Goal: Task Accomplishment & Management: Complete application form

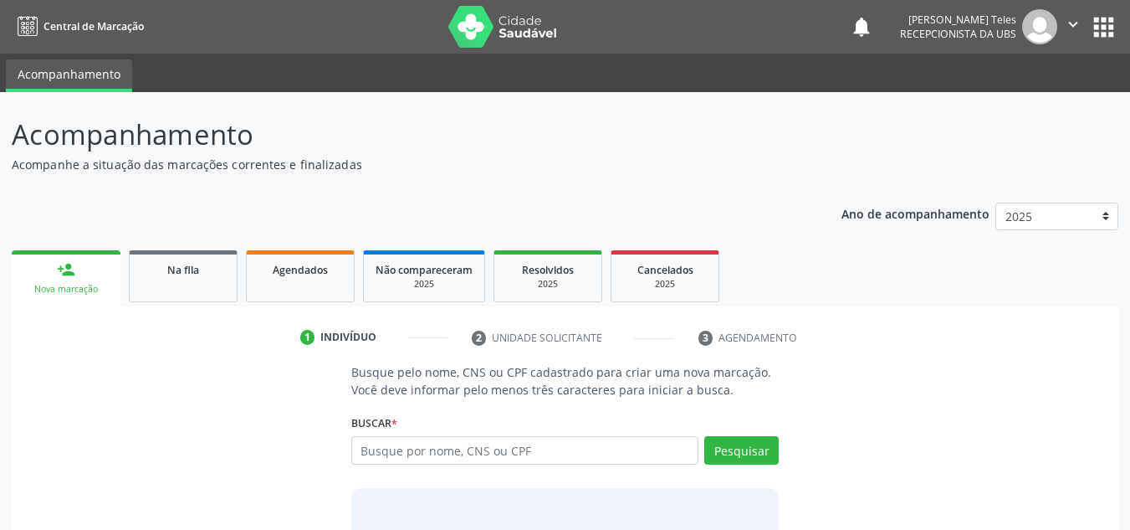
click at [63, 250] on link "person_add Nova marcação" at bounding box center [66, 278] width 109 height 56
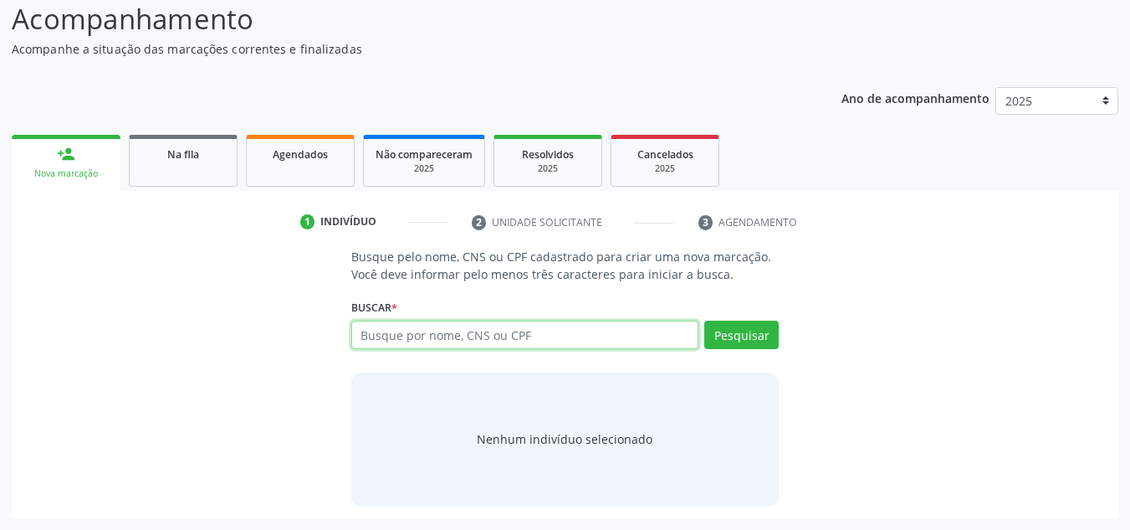
click at [499, 332] on input "text" at bounding box center [525, 334] width 348 height 28
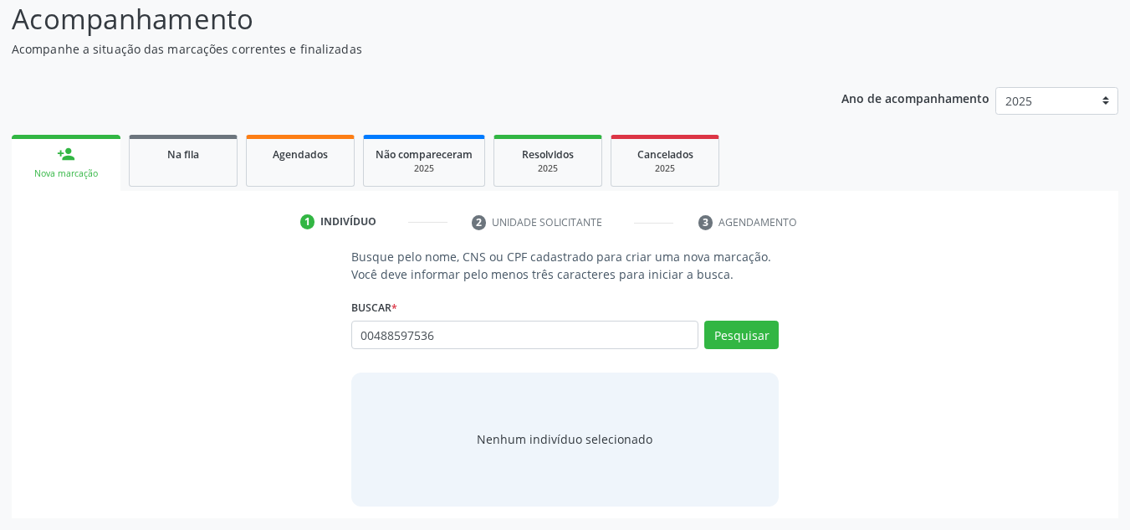
click at [780, 332] on div "Busque pelo nome, CNS ou CPF cadastrado para criar uma nova marcação. Você deve…" at bounding box center [566, 377] width 452 height 258
click at [756, 335] on button "Pesquisar" at bounding box center [741, 334] width 74 height 28
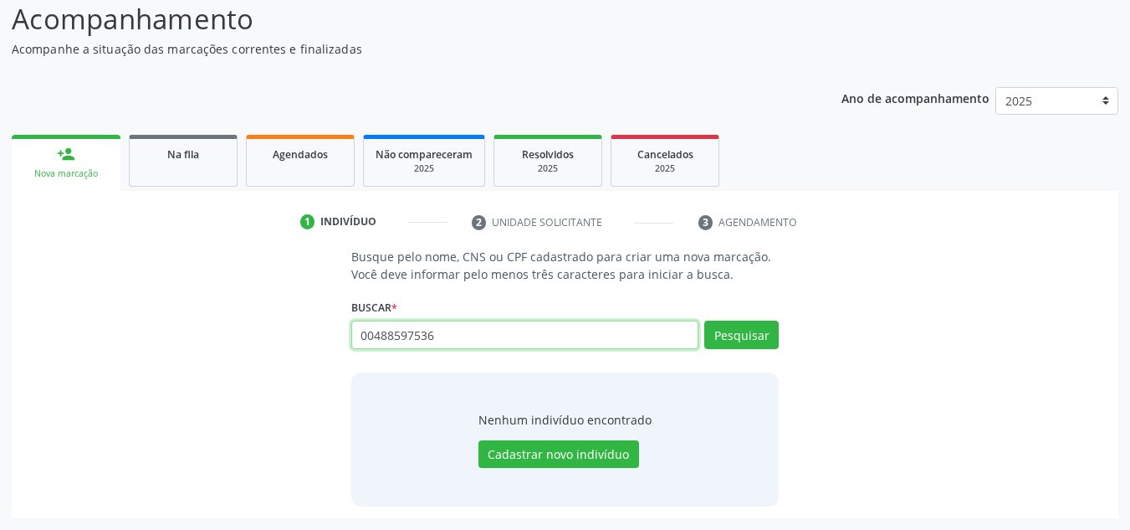
click at [498, 339] on input "00488597536" at bounding box center [525, 334] width 348 height 28
type input "0"
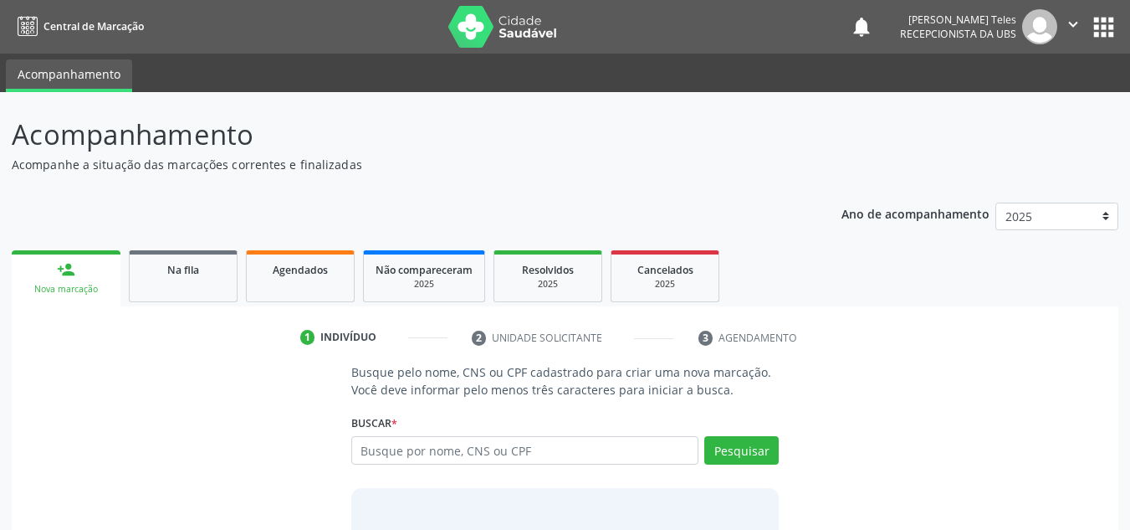
click at [404, 458] on input "text" at bounding box center [525, 450] width 348 height 28
type input "708201687937549"
click at [744, 450] on button "Pesquisar" at bounding box center [741, 450] width 74 height 28
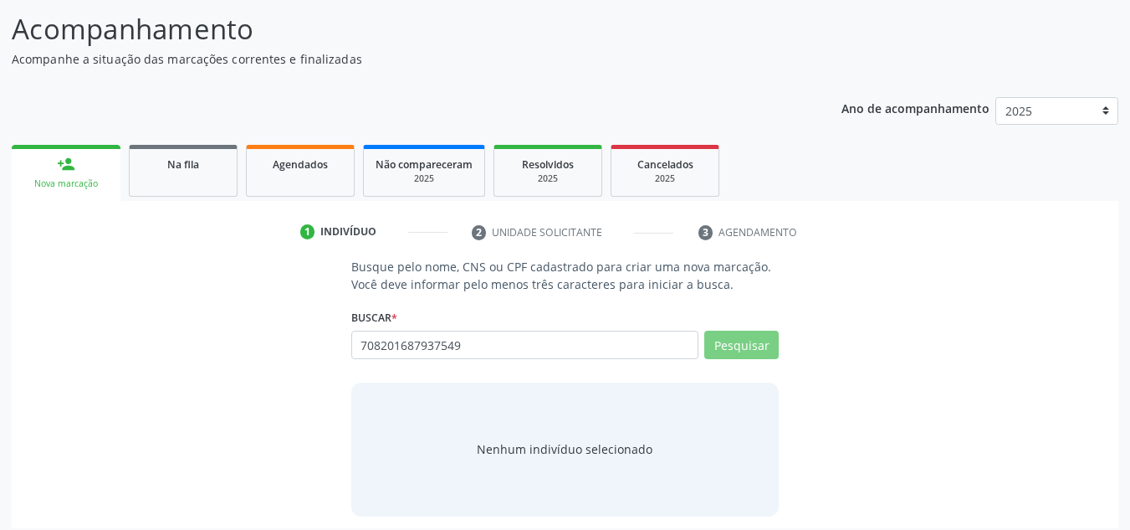
scroll to position [115, 0]
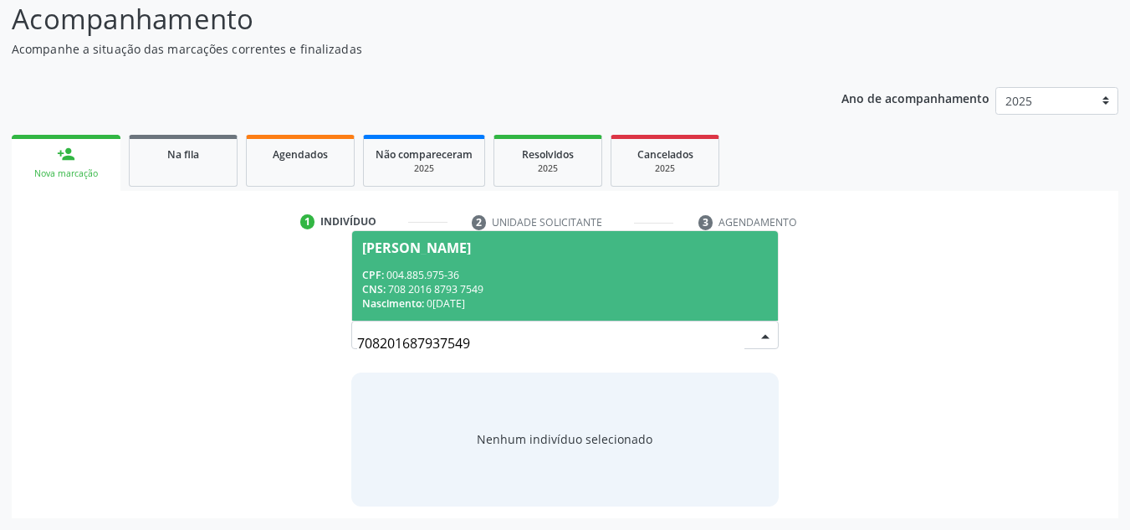
click at [566, 279] on div "CPF: 004.885.975-36" at bounding box center [565, 275] width 407 height 14
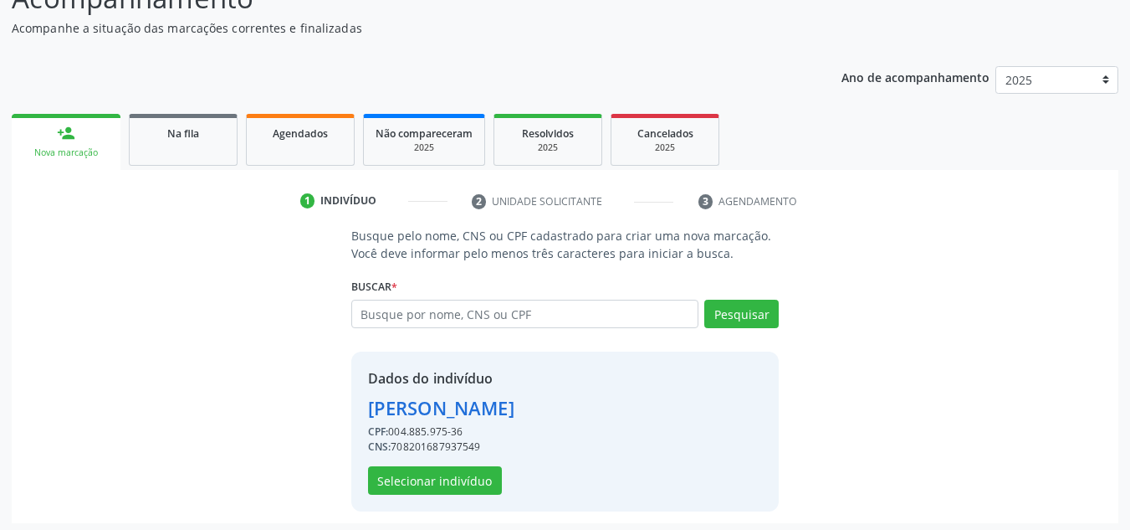
scroll to position [141, 0]
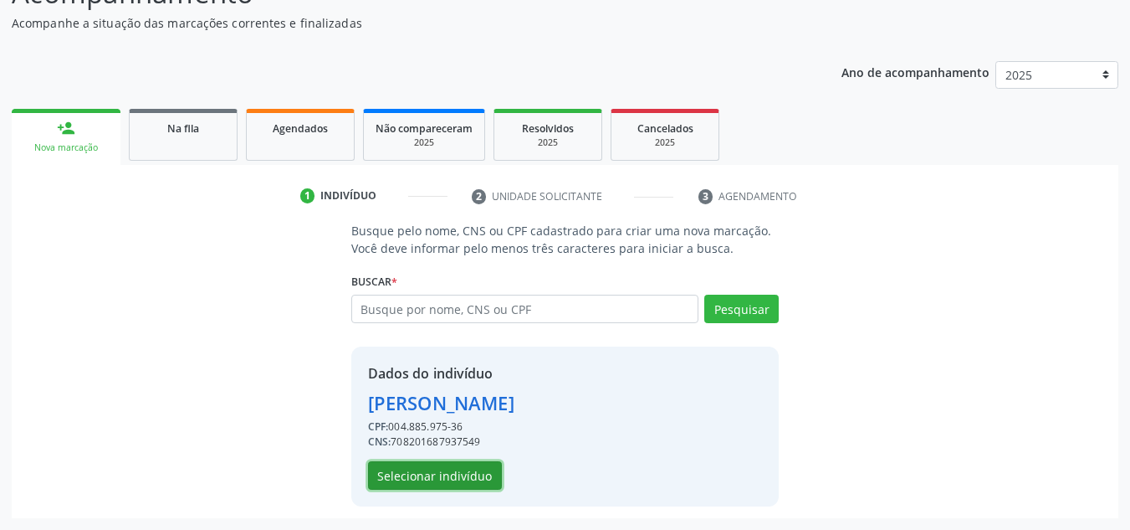
click at [473, 470] on button "Selecionar indivíduo" at bounding box center [435, 475] width 134 height 28
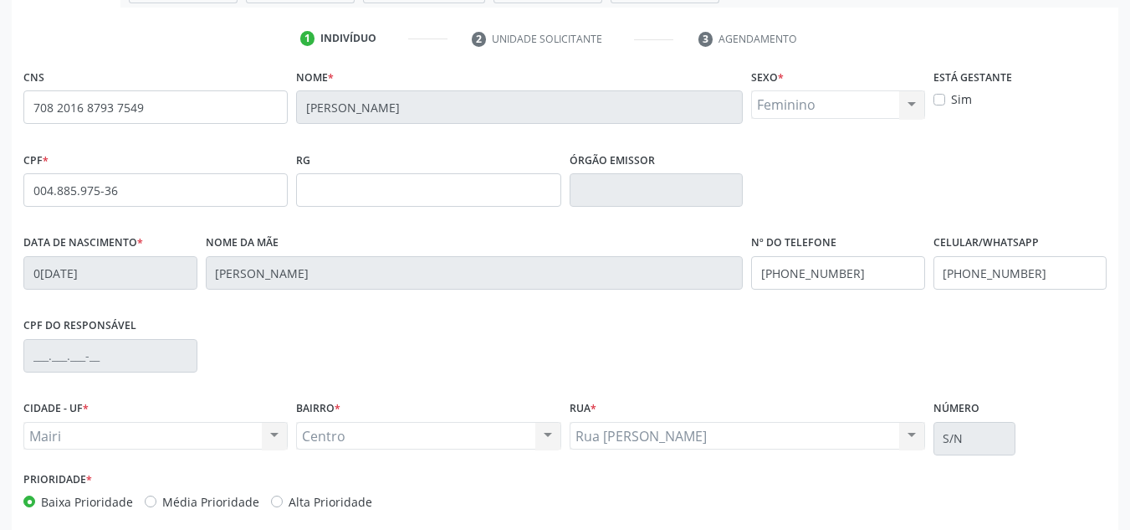
scroll to position [309, 0]
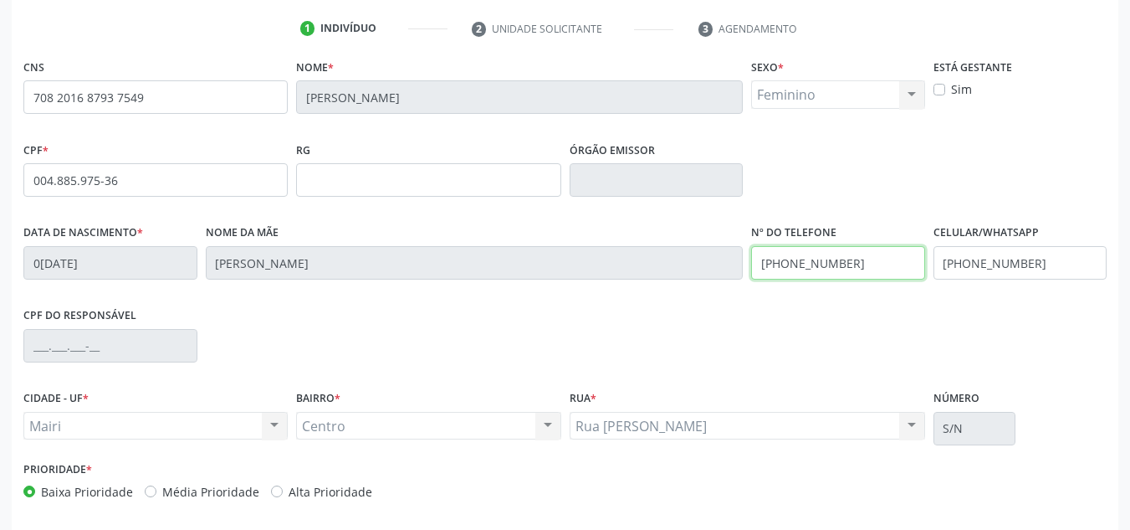
click at [871, 278] on input "[PHONE_NUMBER]" at bounding box center [838, 262] width 174 height 33
type input "[PHONE_NUMBER]"
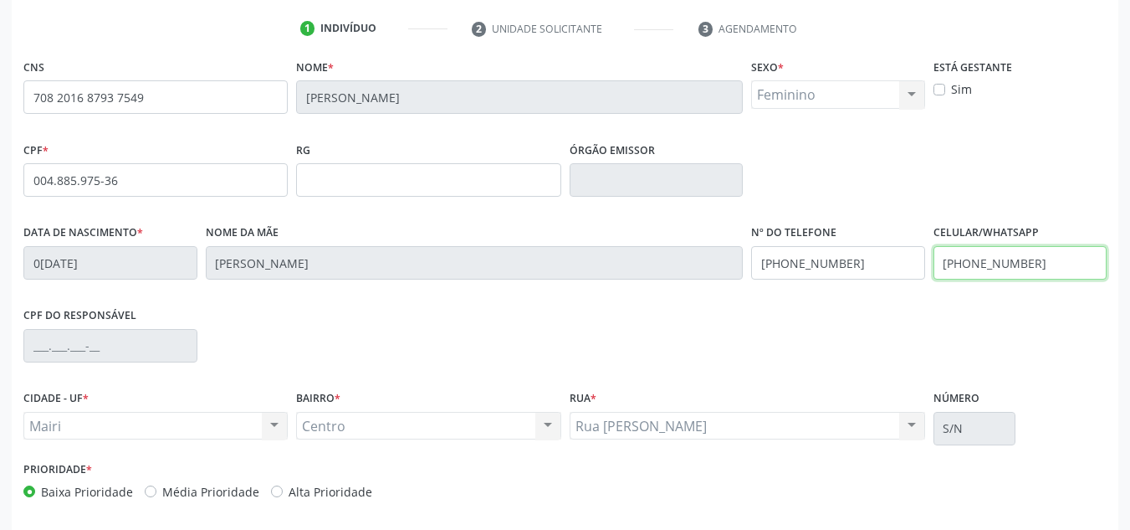
click at [1043, 264] on input "[PHONE_NUMBER]" at bounding box center [1021, 262] width 174 height 33
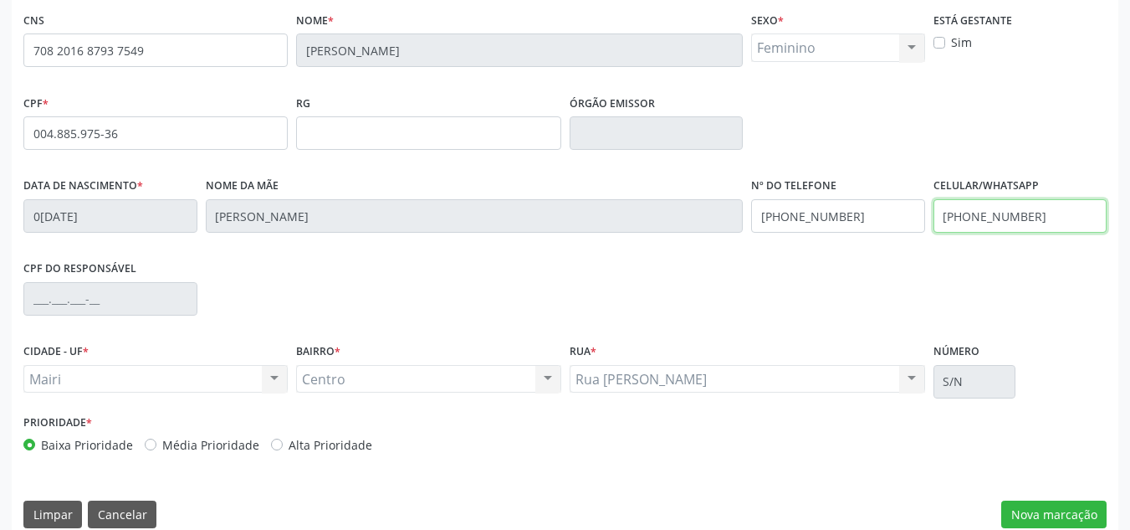
scroll to position [377, 0]
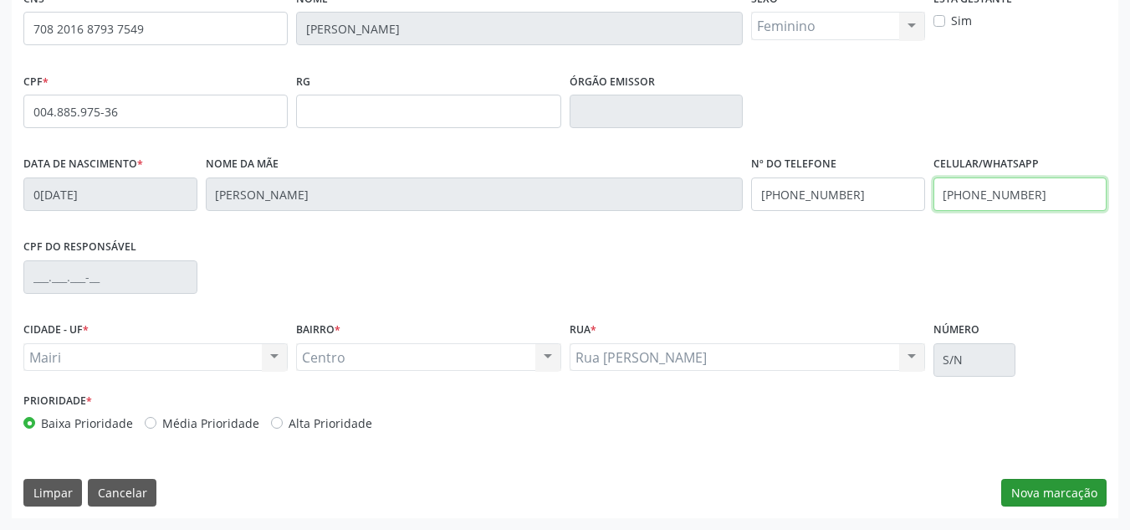
type input "[PHONE_NUMBER]"
click at [1075, 496] on button "Nova marcação" at bounding box center [1053, 493] width 105 height 28
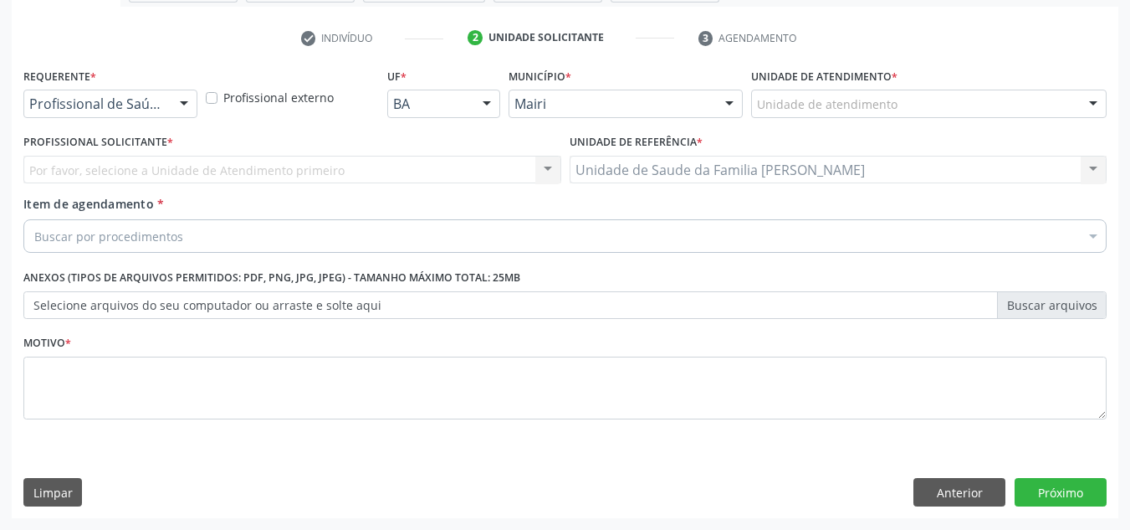
scroll to position [299, 0]
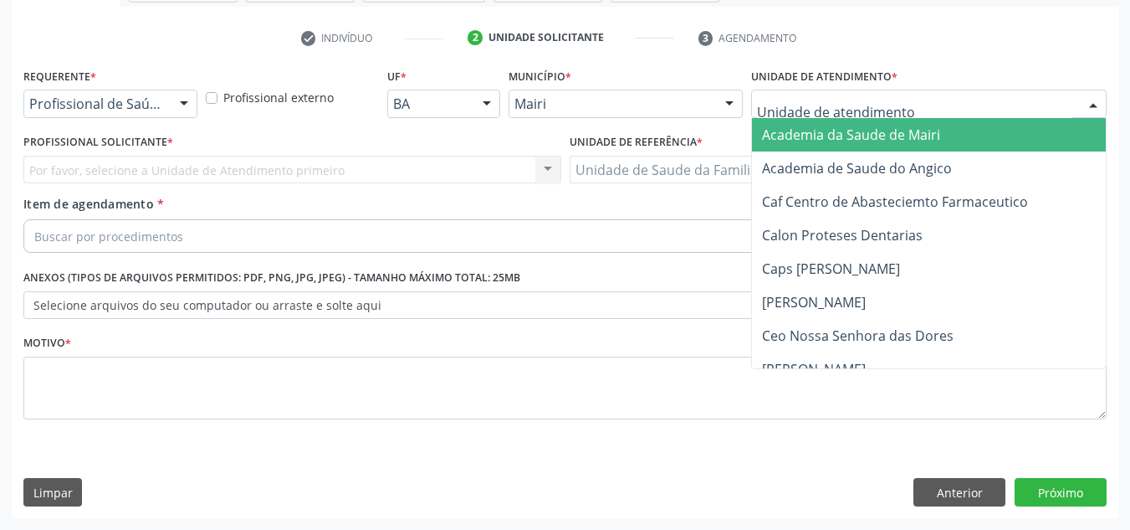
click at [912, 106] on div at bounding box center [929, 104] width 356 height 28
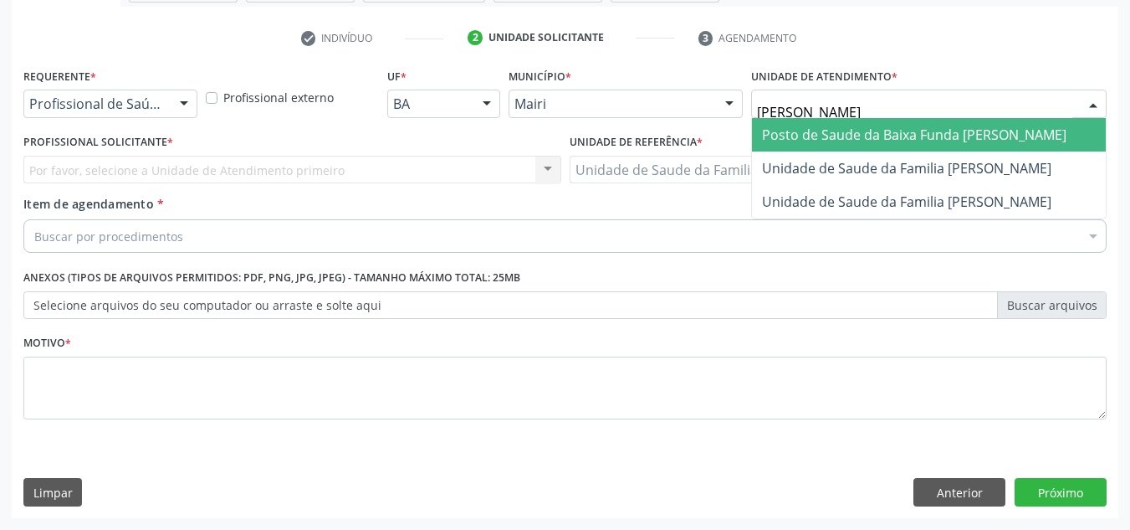
type input "[PERSON_NAME]"
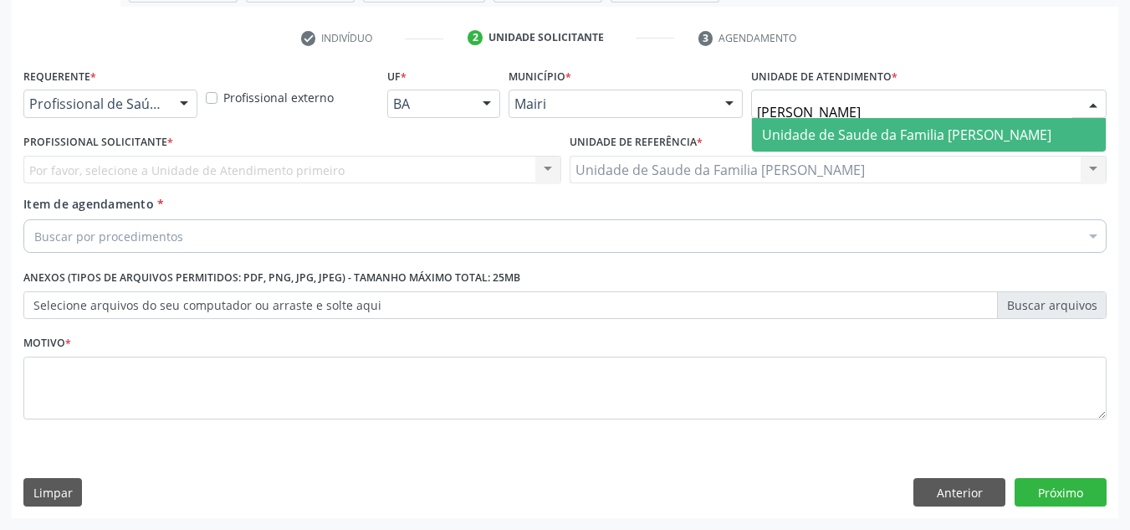
click at [900, 131] on span "Unidade de Saude da Familia [PERSON_NAME]" at bounding box center [906, 134] width 289 height 18
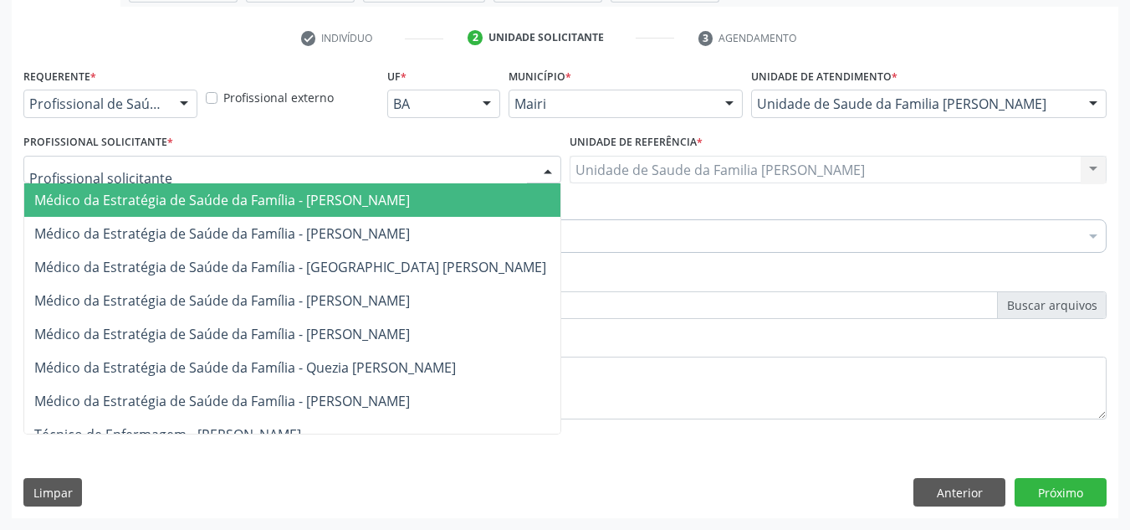
click at [545, 166] on div at bounding box center [547, 170] width 25 height 28
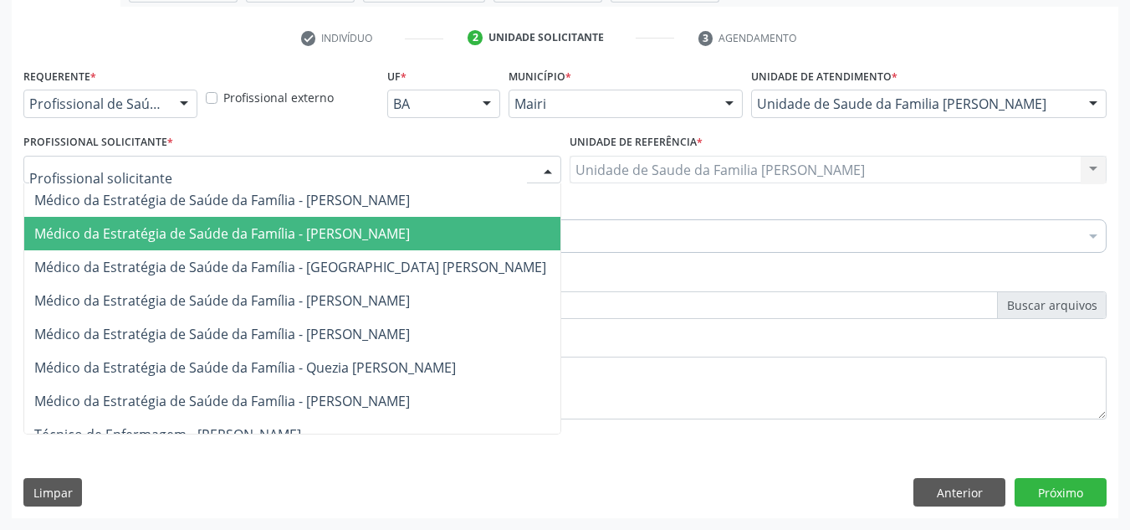
click at [358, 232] on span "Médico da Estratégia de Saúde da Família - [PERSON_NAME]" at bounding box center [222, 233] width 376 height 18
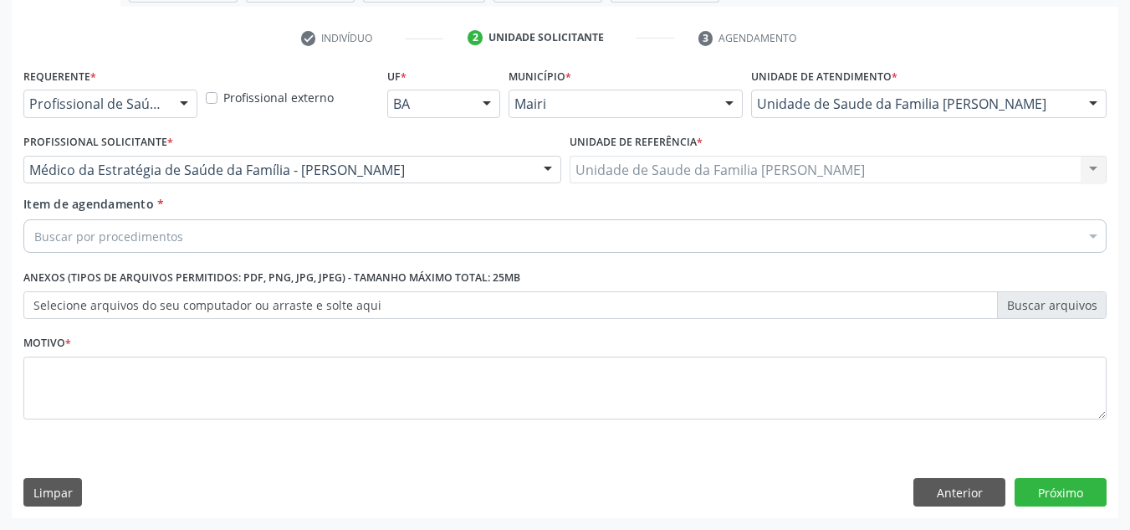
click at [356, 235] on div "Buscar por procedimentos" at bounding box center [564, 235] width 1083 height 33
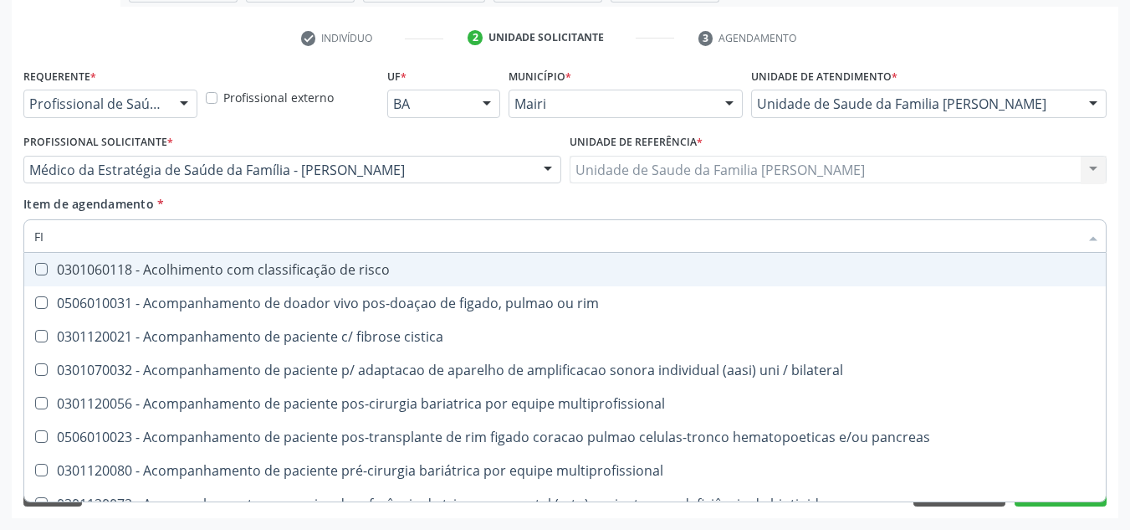
type input "F"
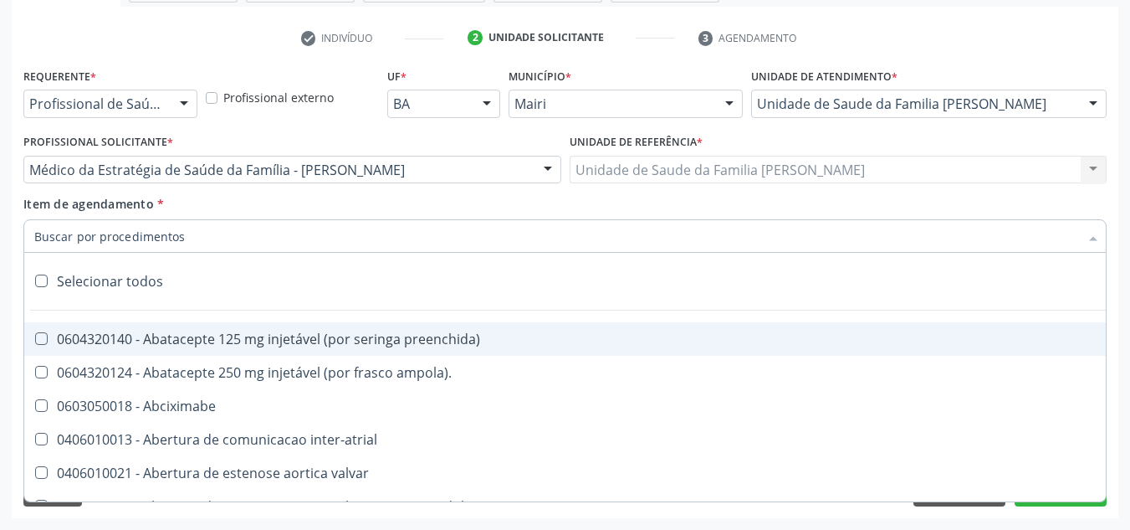
click at [349, 233] on input "Item de agendamento *" at bounding box center [556, 235] width 1045 height 33
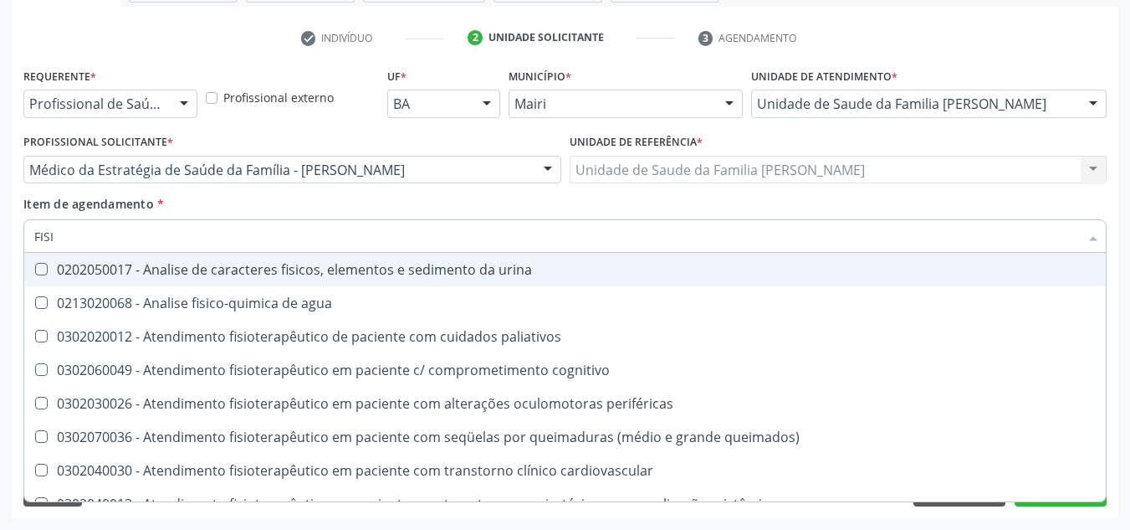
type input "FISIO"
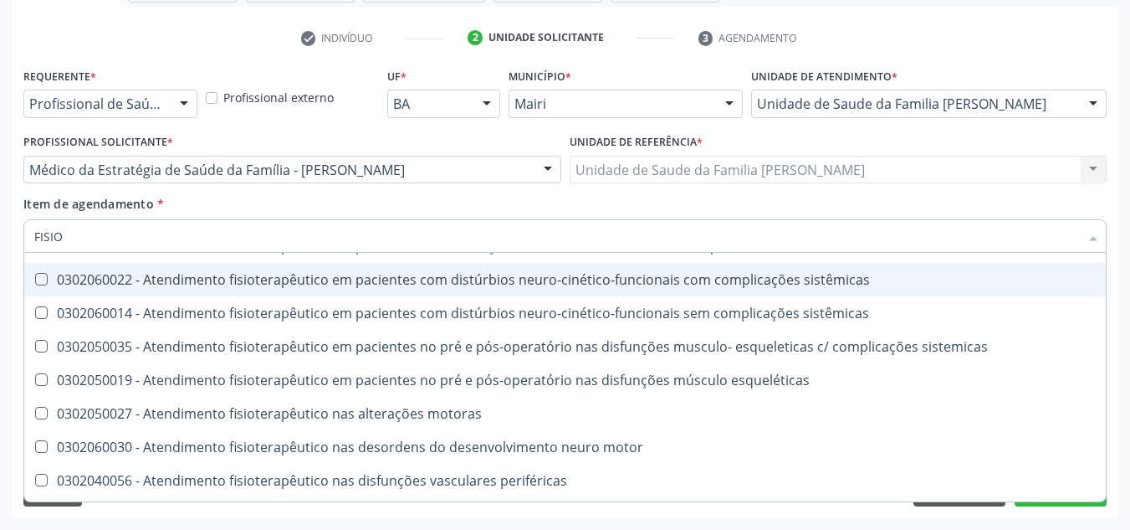
scroll to position [586, 0]
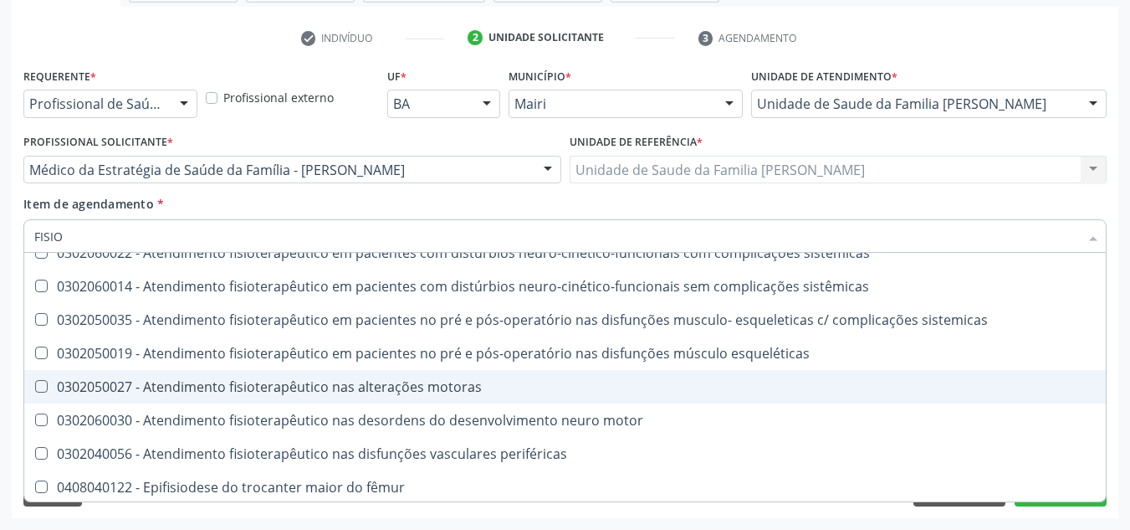
click at [451, 389] on div "0302050027 - Atendimento fisioterapêutico nas alterações motoras" at bounding box center [565, 386] width 1062 height 13
checkbox motoras "true"
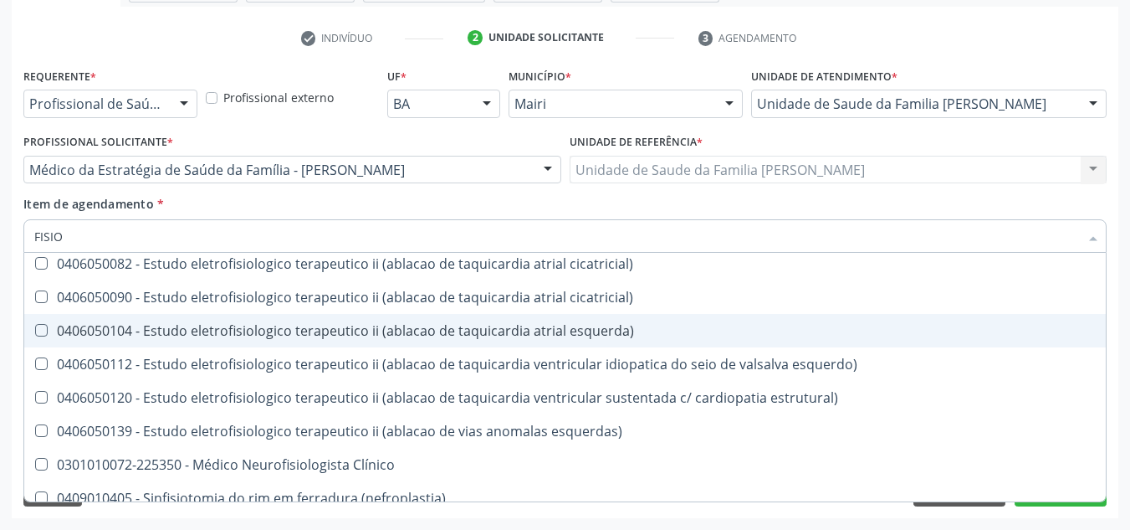
scroll to position [1123, 0]
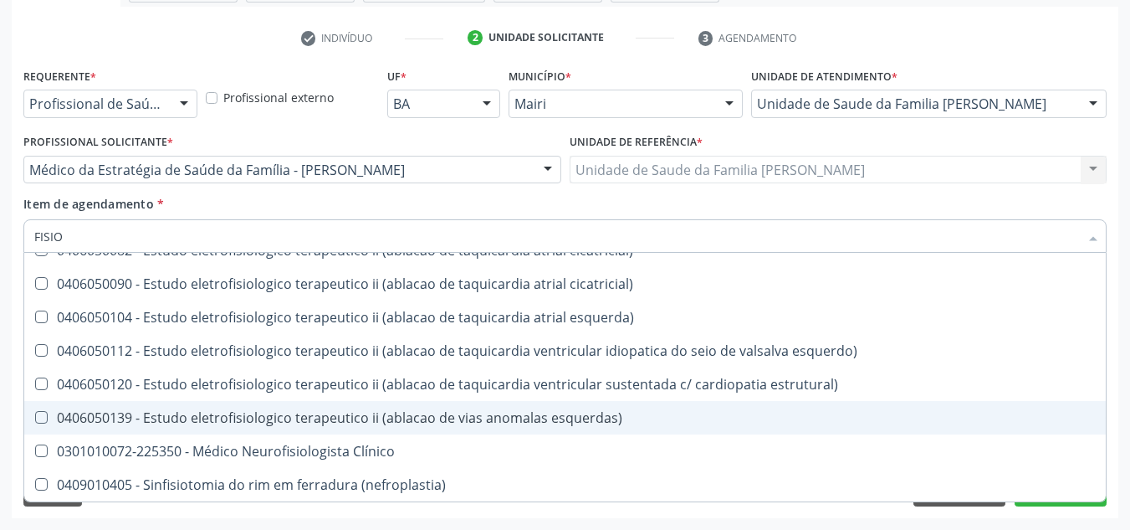
click at [1123, 402] on div "Acompanhamento Acompanhe a situação das marcações correntes e finalizadas Relat…" at bounding box center [565, 161] width 1130 height 737
checkbox cognitivo "true"
checkbox motoras "false"
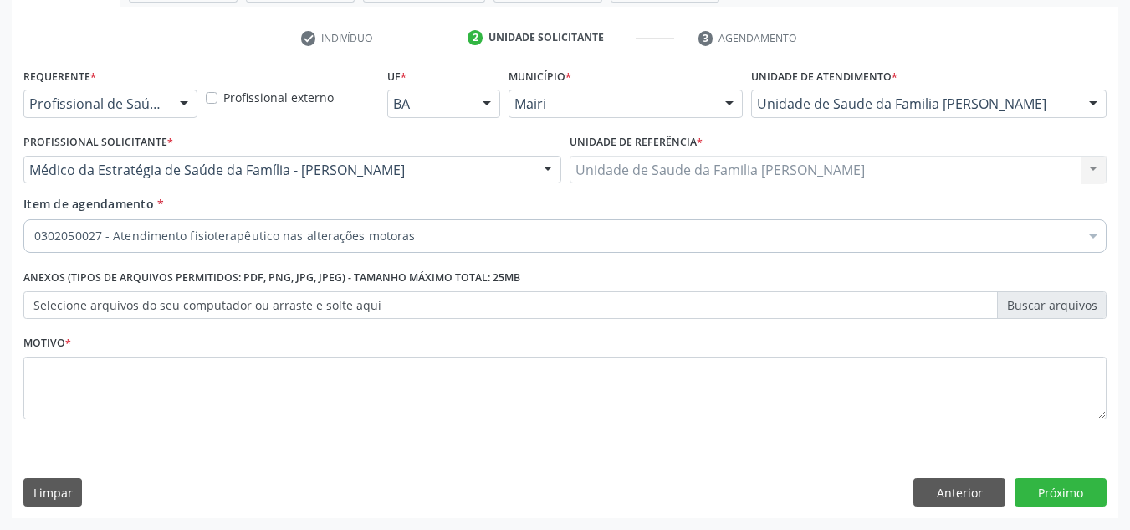
scroll to position [0, 0]
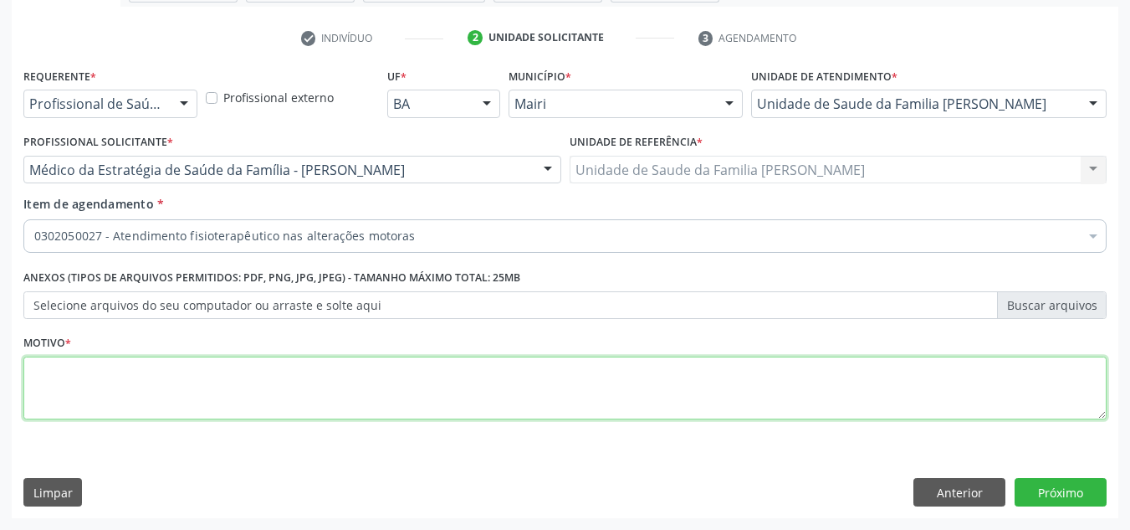
click at [455, 406] on textarea at bounding box center [564, 388] width 1083 height 64
type textarea "AVALIAÇÃO"
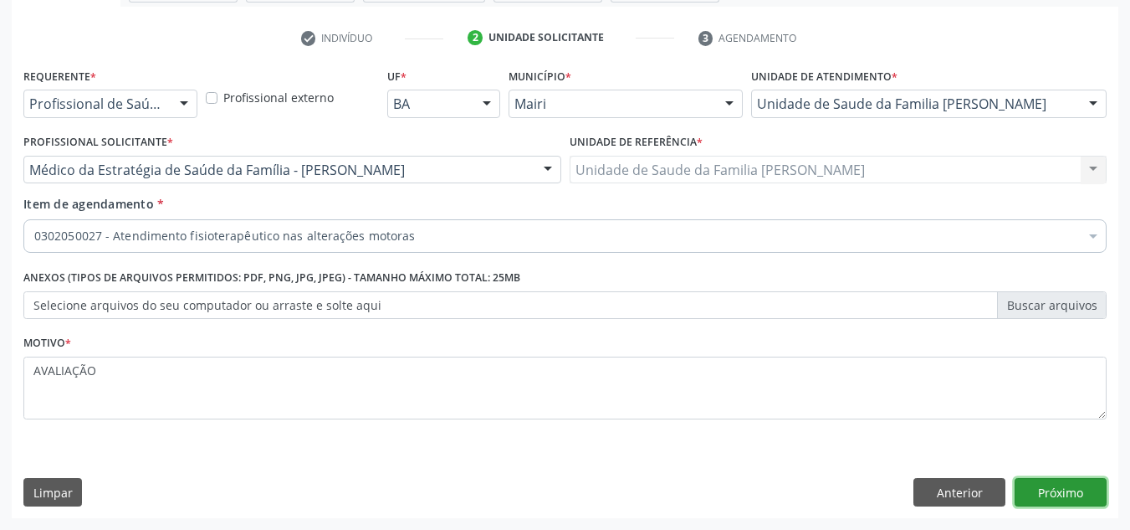
click at [1083, 491] on button "Próximo" at bounding box center [1061, 492] width 92 height 28
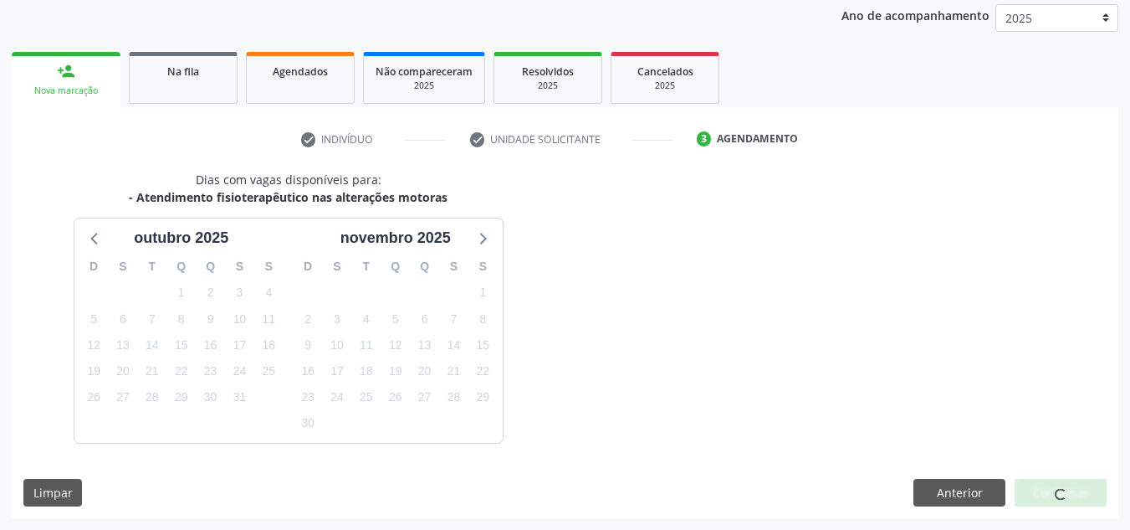
scroll to position [248, 0]
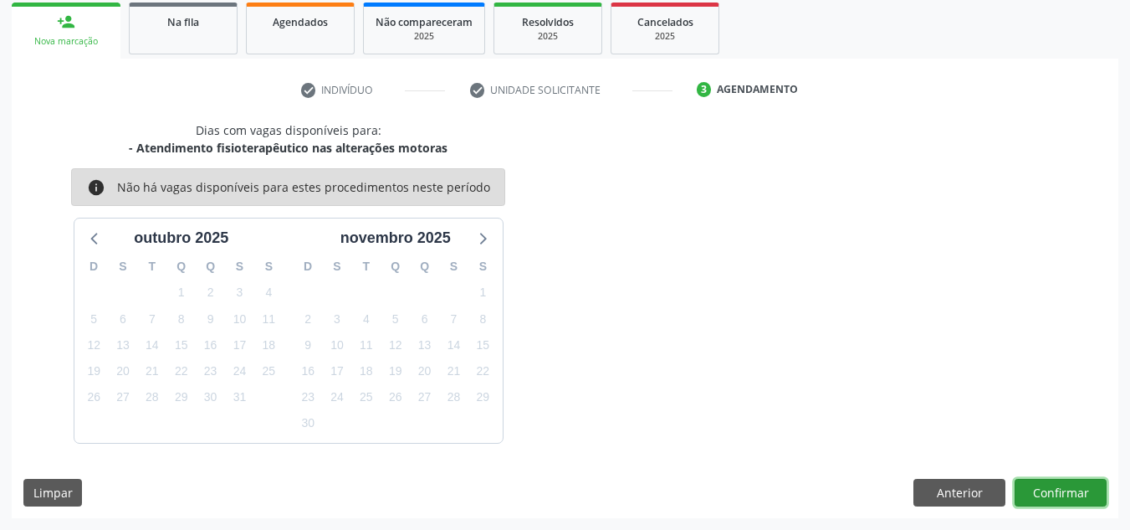
click at [1067, 494] on button "Confirmar" at bounding box center [1061, 493] width 92 height 28
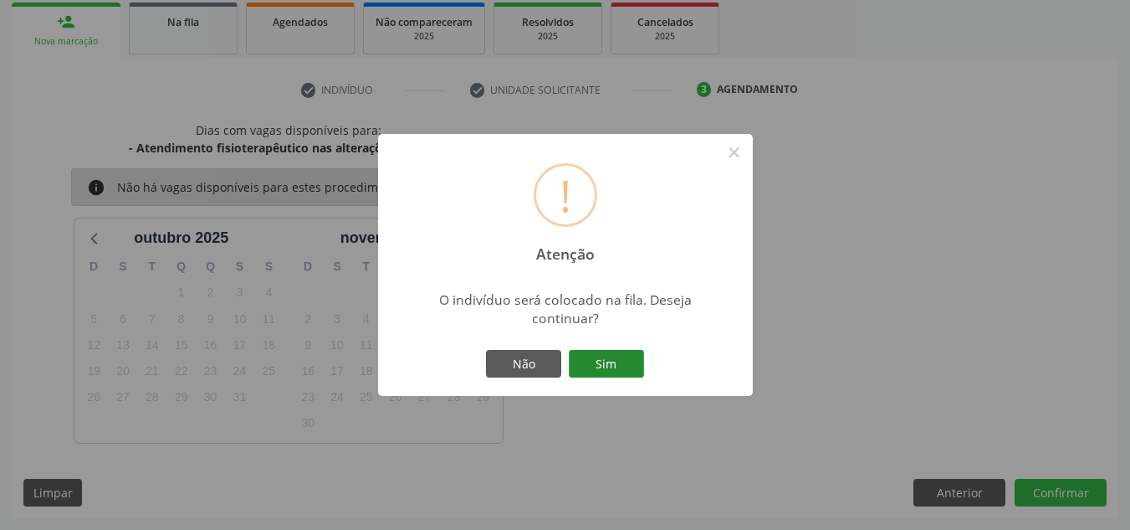
click at [606, 366] on button "Sim" at bounding box center [606, 364] width 75 height 28
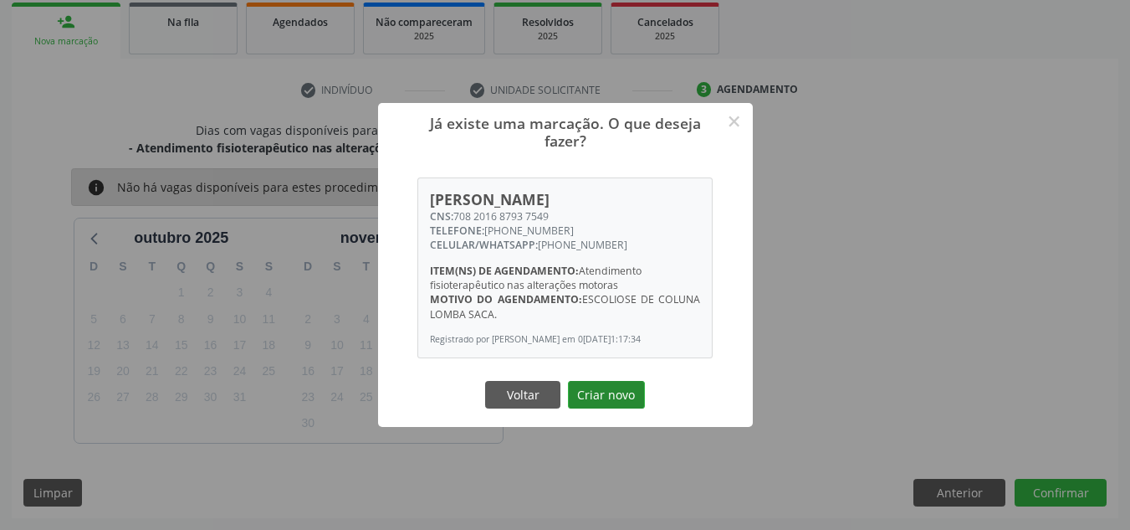
click at [615, 402] on button "Criar novo" at bounding box center [606, 395] width 77 height 28
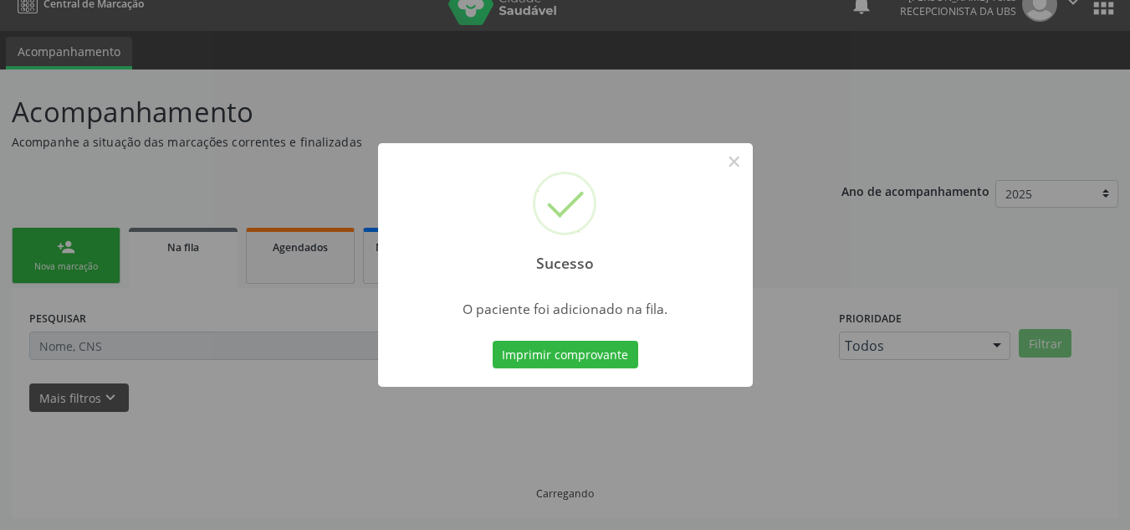
scroll to position [23, 0]
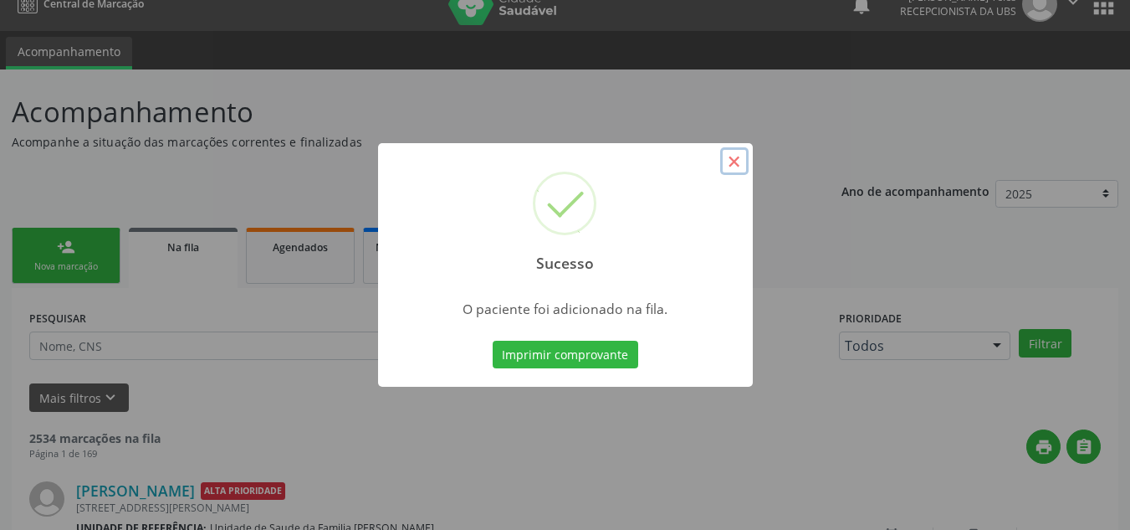
click at [732, 164] on button "×" at bounding box center [734, 161] width 28 height 28
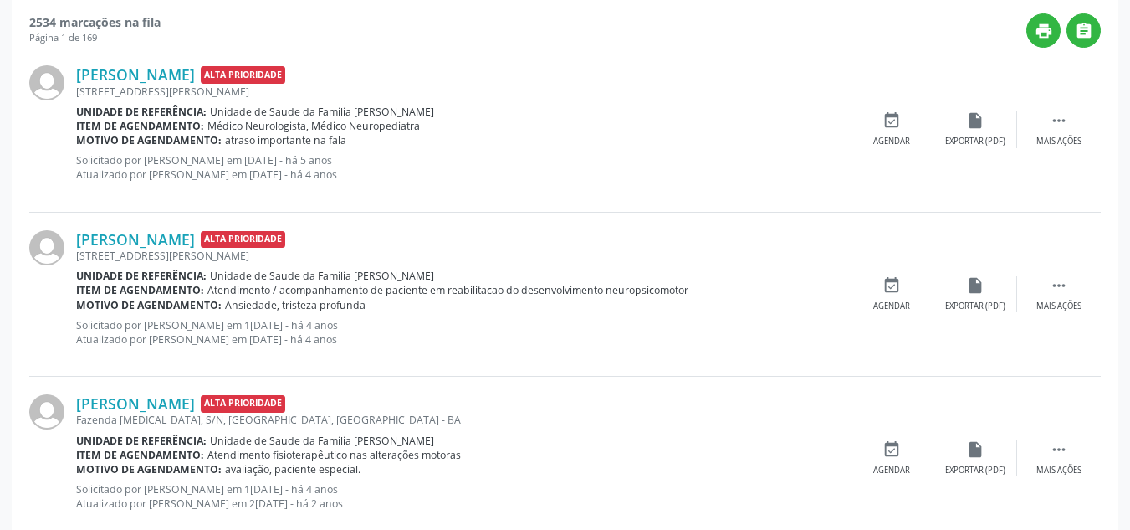
scroll to position [441, 0]
